Goal: Information Seeking & Learning: Learn about a topic

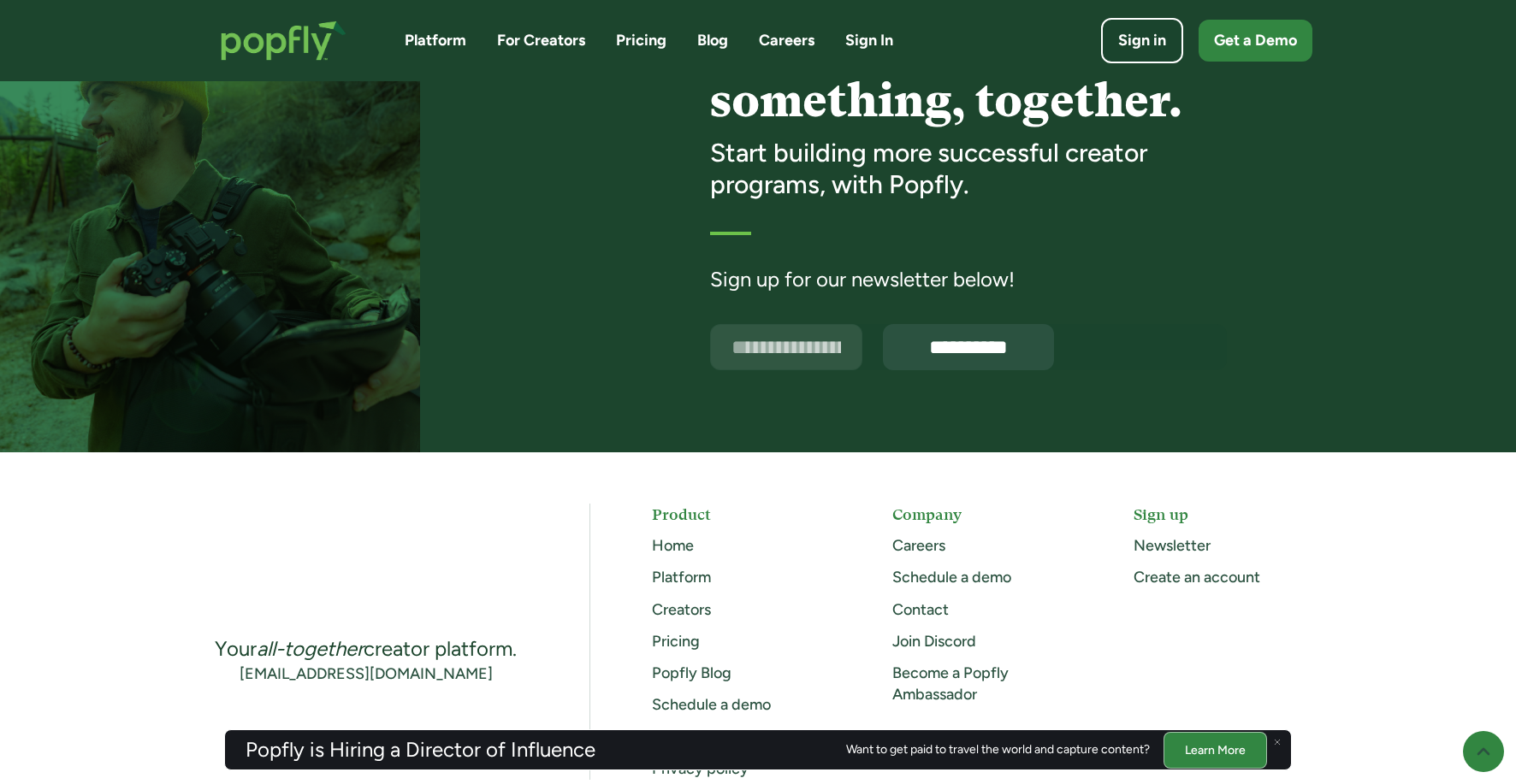
scroll to position [4426, 0]
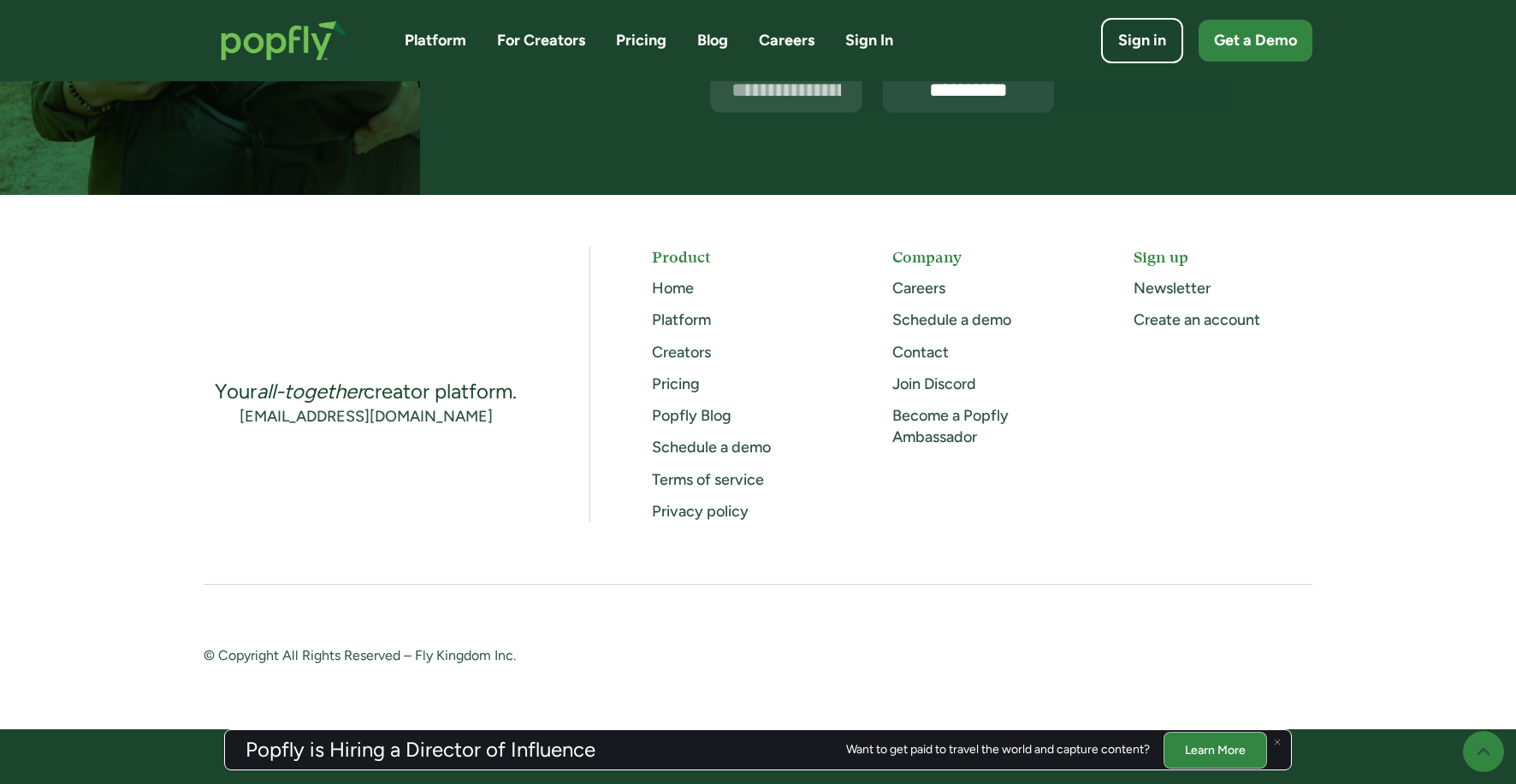
click at [908, 286] on link "Careers" at bounding box center [919, 288] width 53 height 19
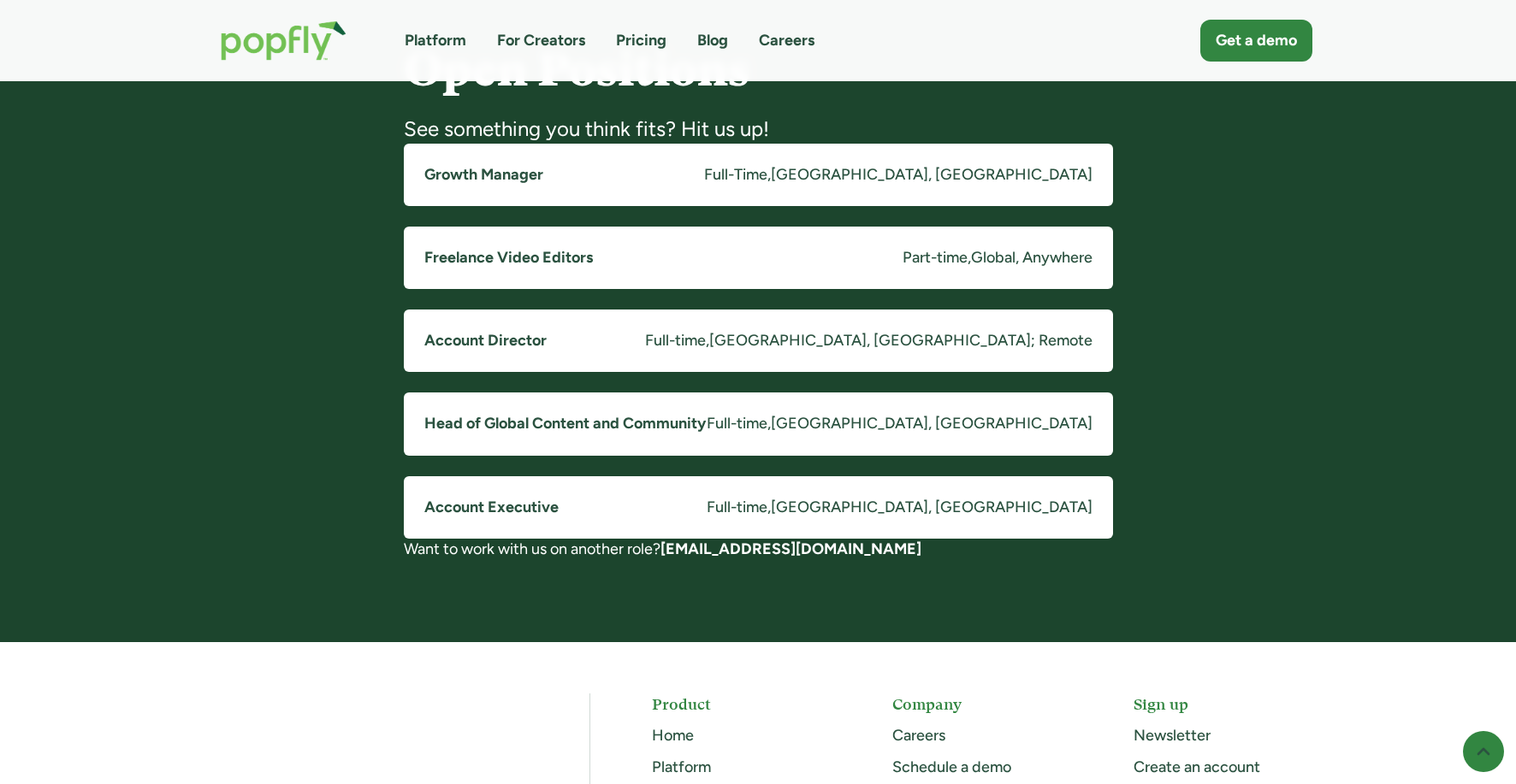
scroll to position [1368, 0]
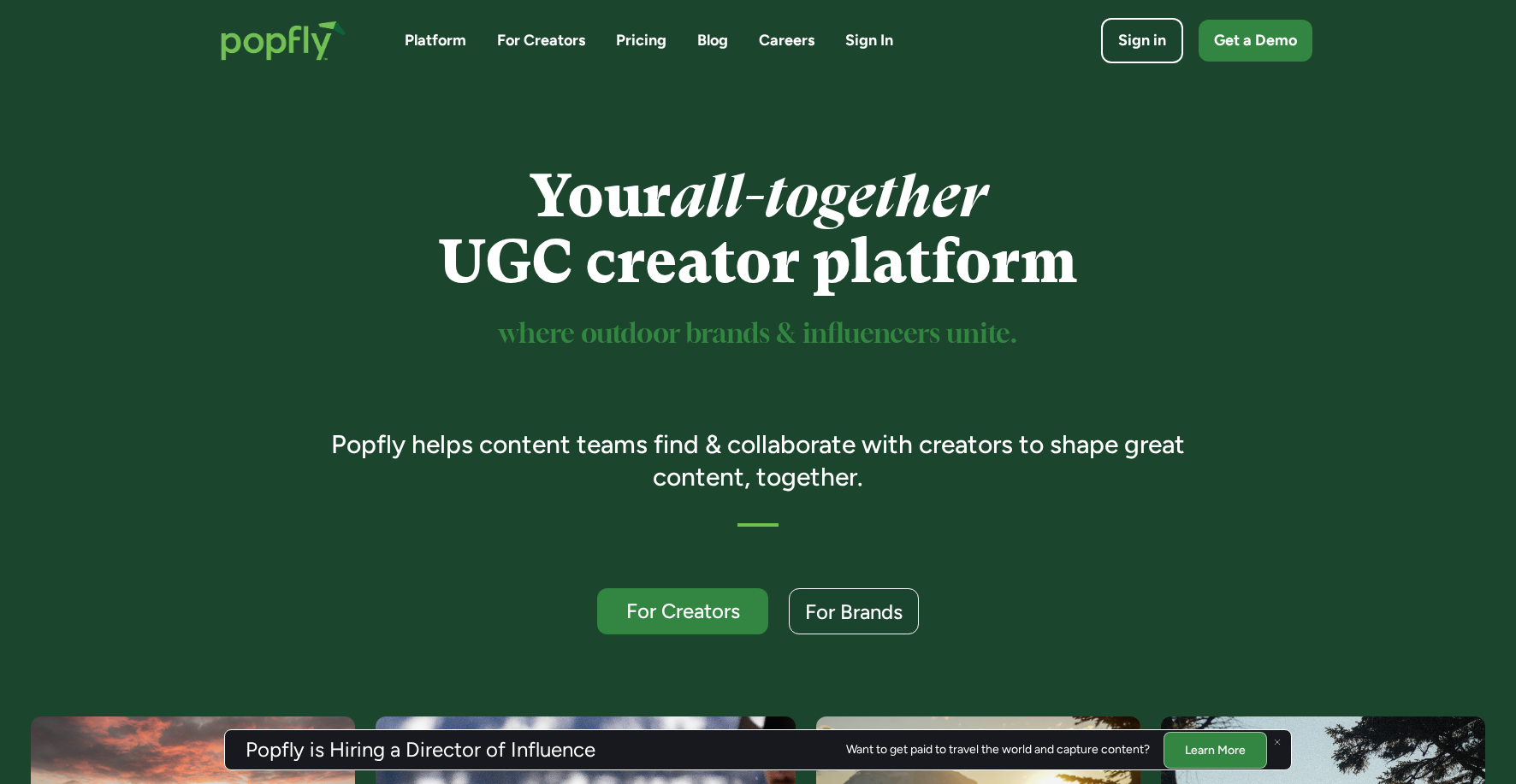
click at [775, 36] on link "Careers" at bounding box center [786, 41] width 55 height 22
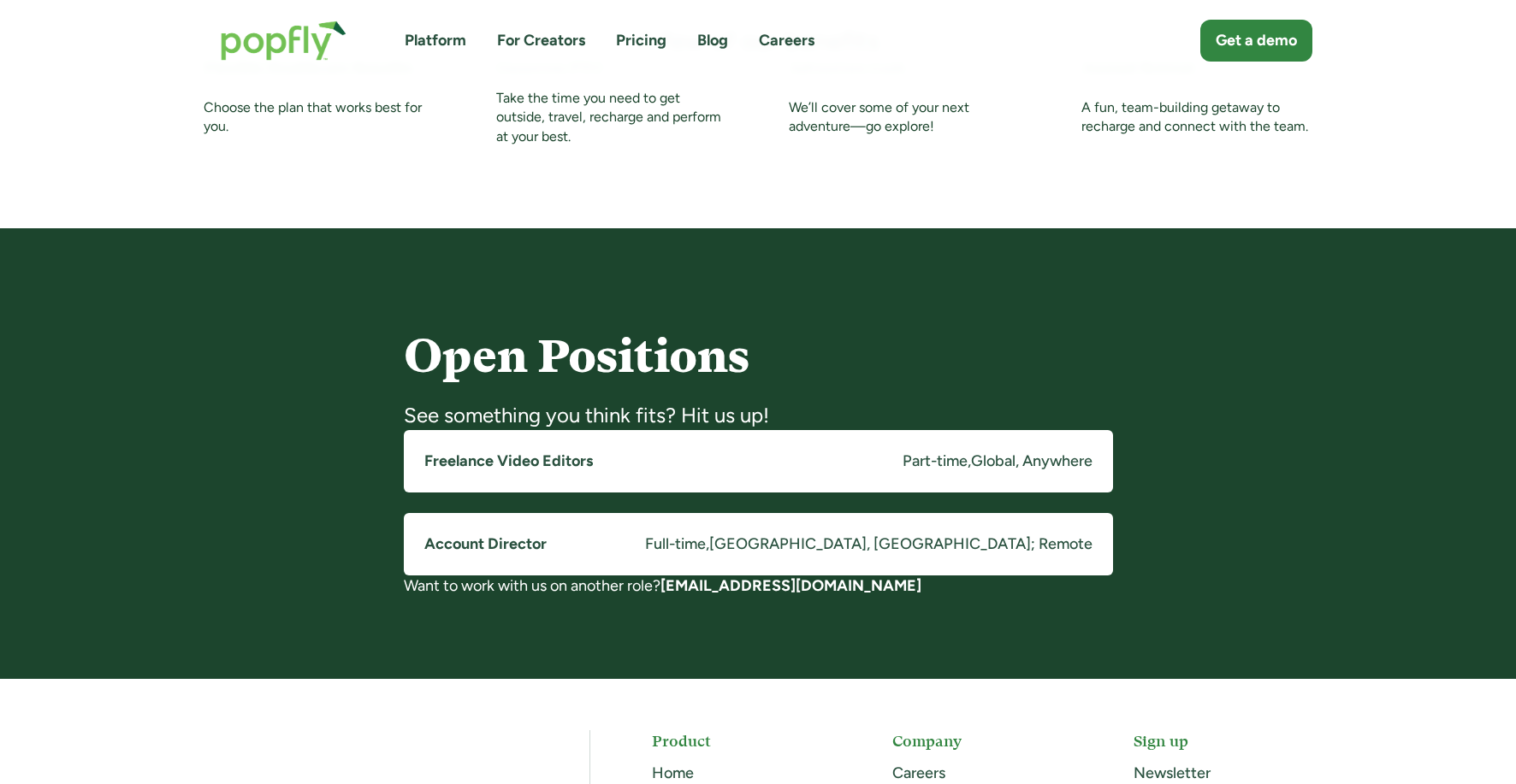
scroll to position [1023, 0]
